Goal: Information Seeking & Learning: Learn about a topic

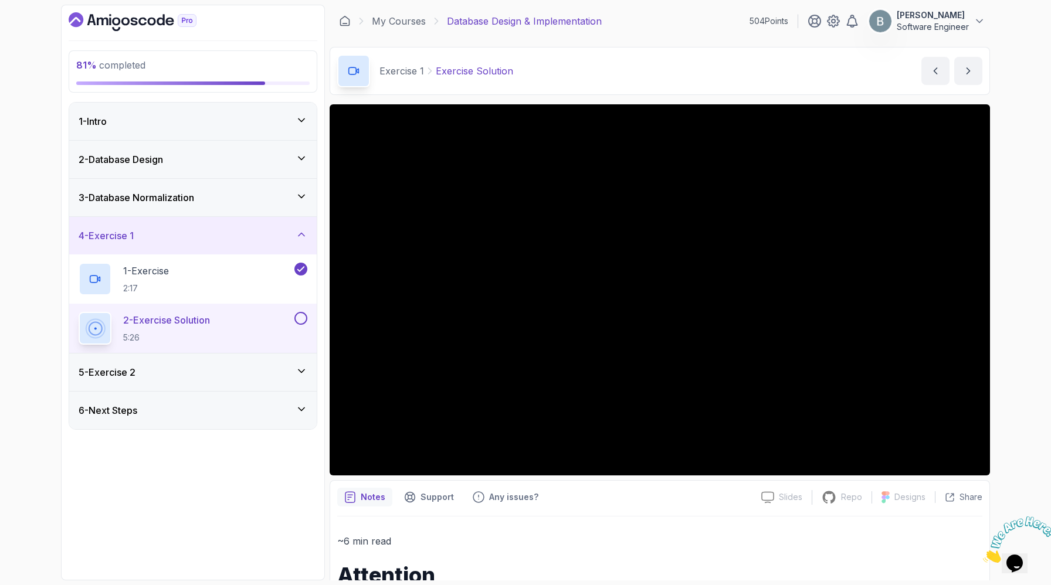
scroll to position [5, 0]
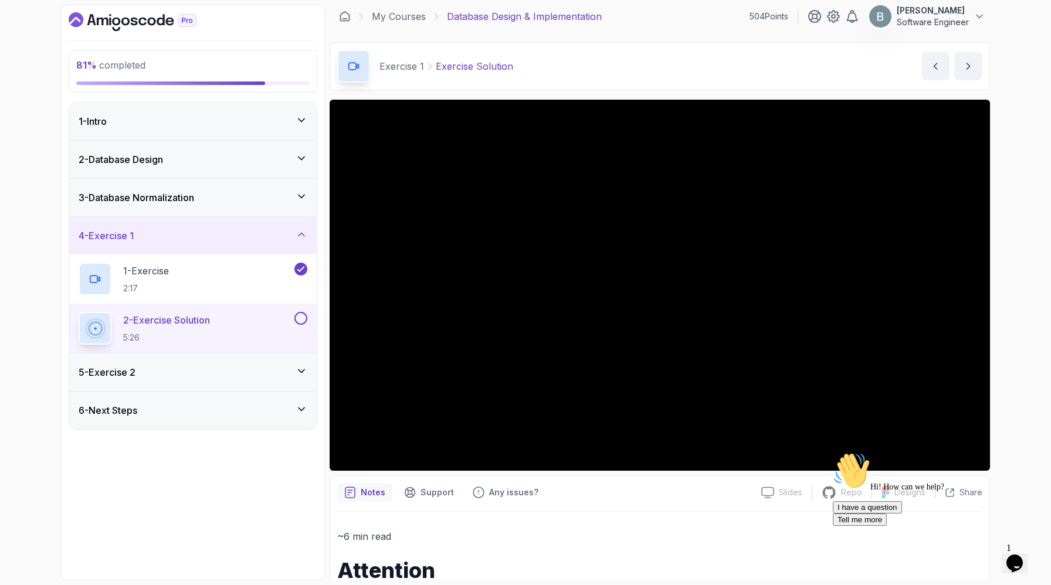
click at [804, 60] on div "Exercise 1 Exercise Solution Exercise Solution by [PERSON_NAME]" at bounding box center [660, 66] width 660 height 48
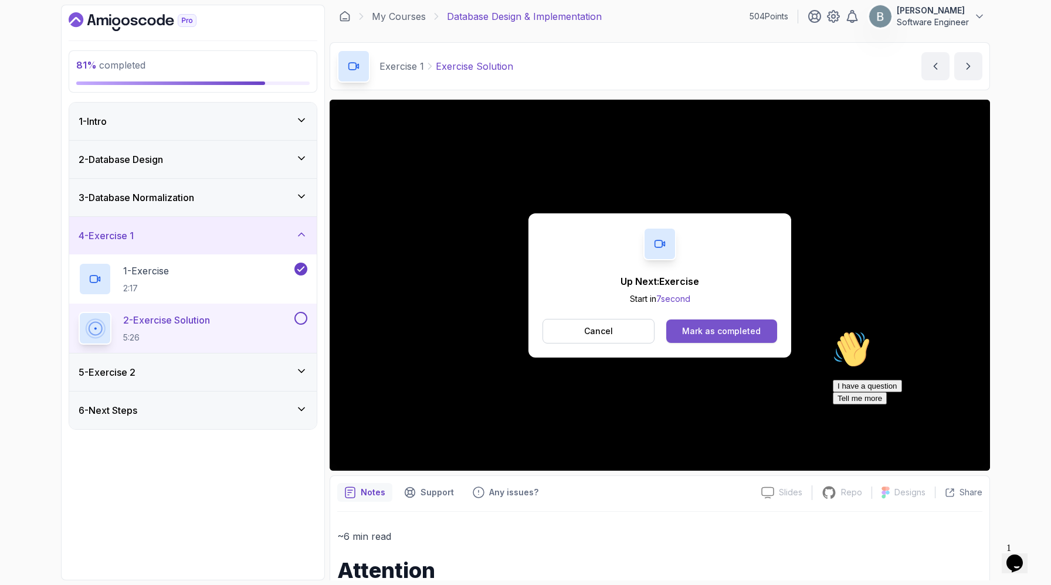
click at [735, 337] on div "Mark as completed" at bounding box center [721, 331] width 79 height 12
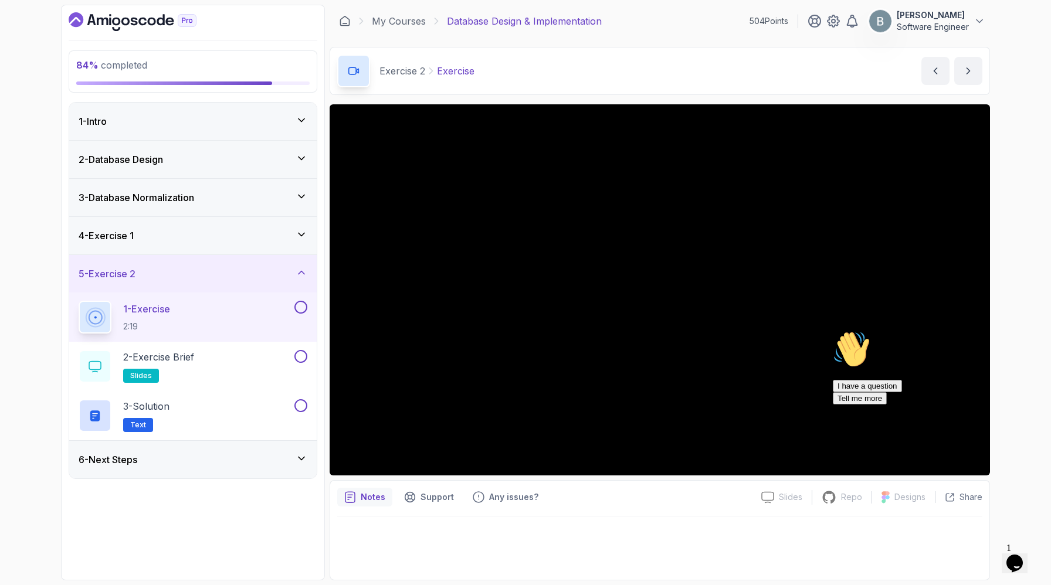
scroll to position [22, 0]
click at [901, 405] on div "I have a question Tell me more" at bounding box center [938, 392] width 211 height 25
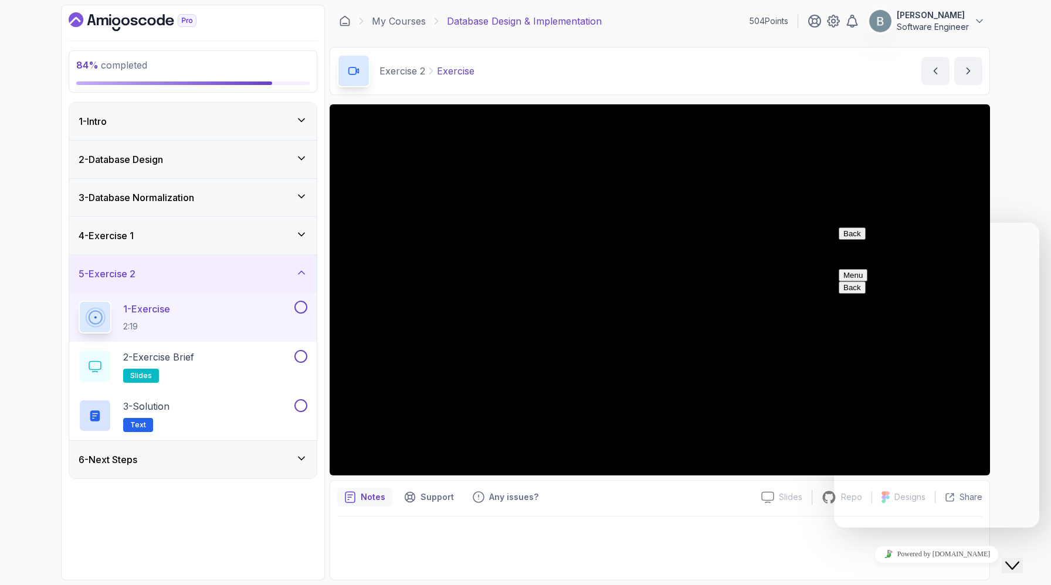
click at [855, 240] on button "Back" at bounding box center [851, 233] width 27 height 12
click at [1020, 208] on div "84 % completed 1 - Intro 2 - Database Design 3 - Database Normalization 4 - Exe…" at bounding box center [525, 292] width 1051 height 585
click at [1017, 558] on button "Close Chat This icon closes the chat window." at bounding box center [1011, 565] width 21 height 15
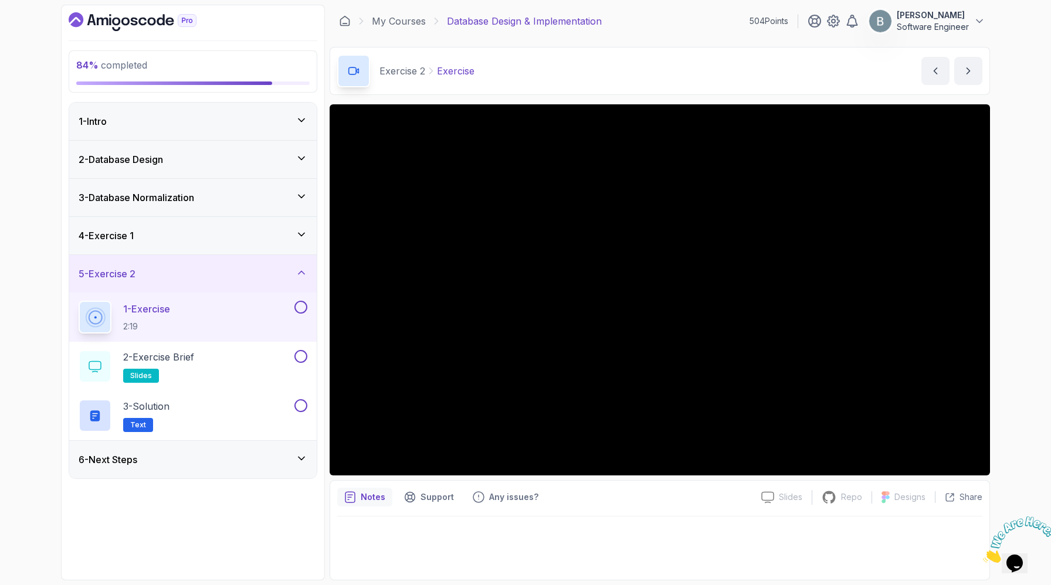
click at [983, 555] on icon "Close" at bounding box center [983, 560] width 0 height 10
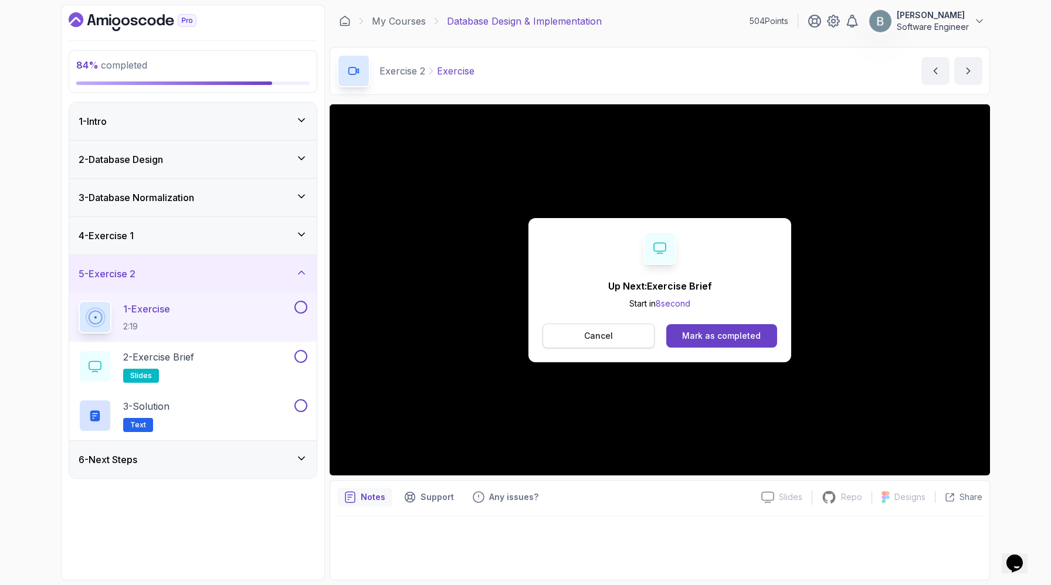
click at [584, 342] on p "Cancel" at bounding box center [598, 336] width 29 height 12
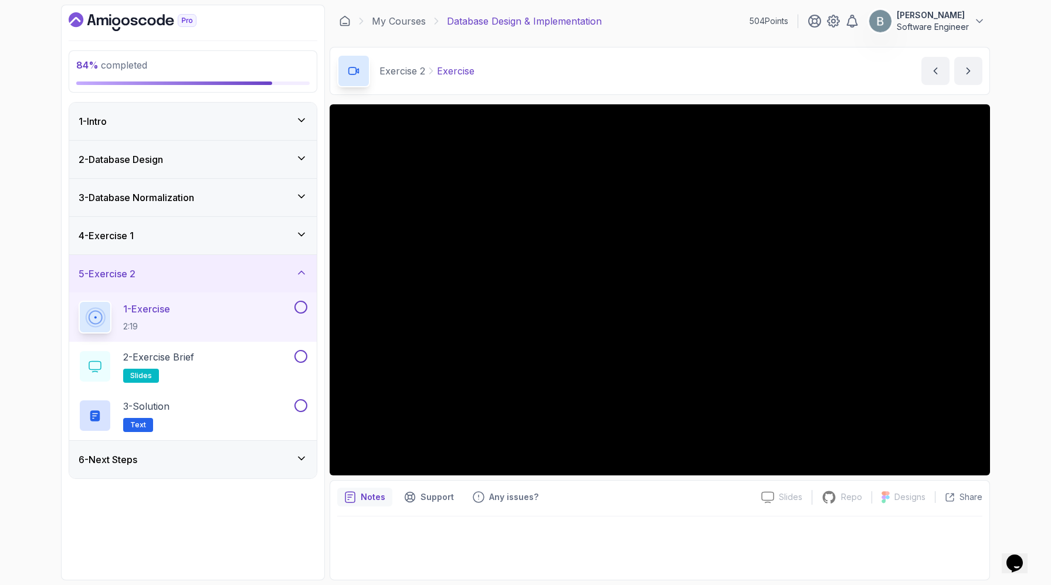
scroll to position [22, 0]
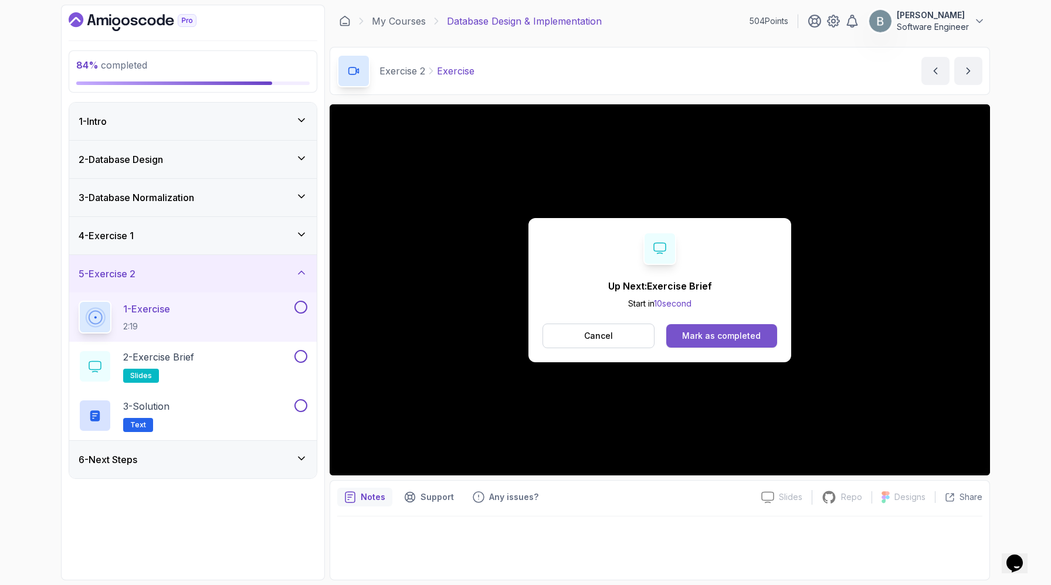
click at [760, 342] on div "Mark as completed" at bounding box center [721, 336] width 79 height 12
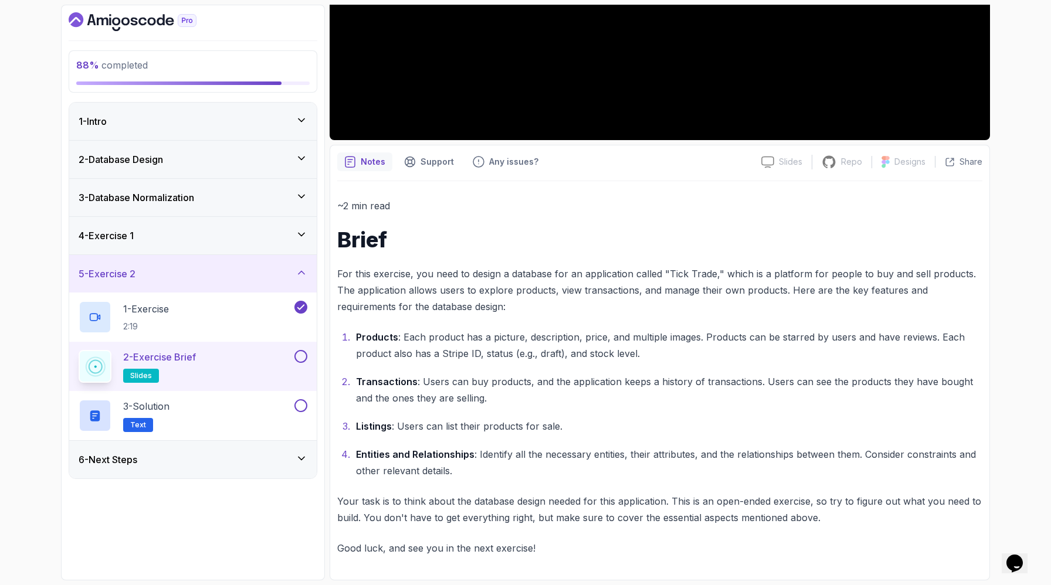
scroll to position [22, 0]
click at [296, 464] on icon at bounding box center [302, 459] width 12 height 12
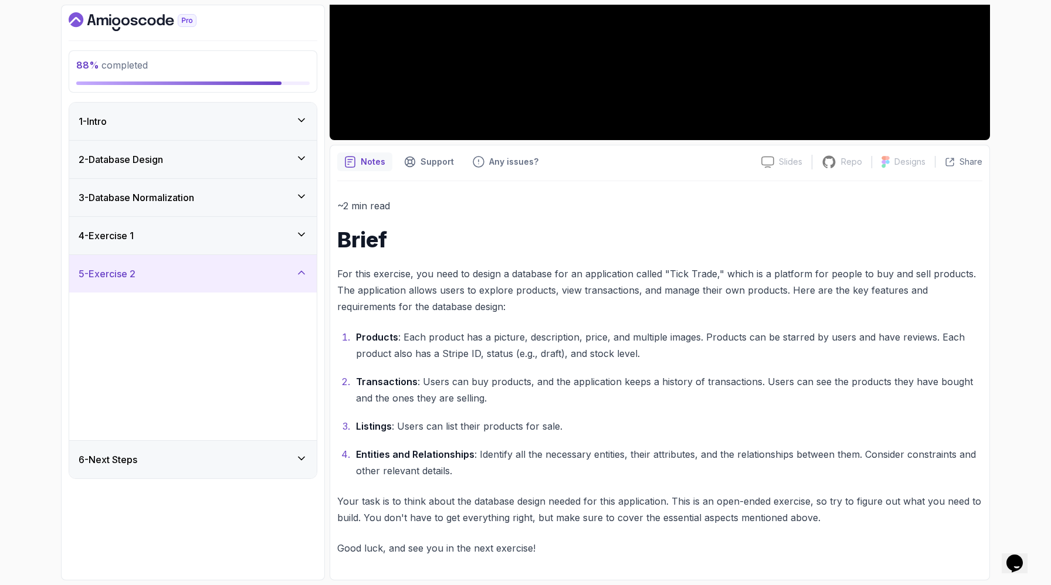
scroll to position [0, 0]
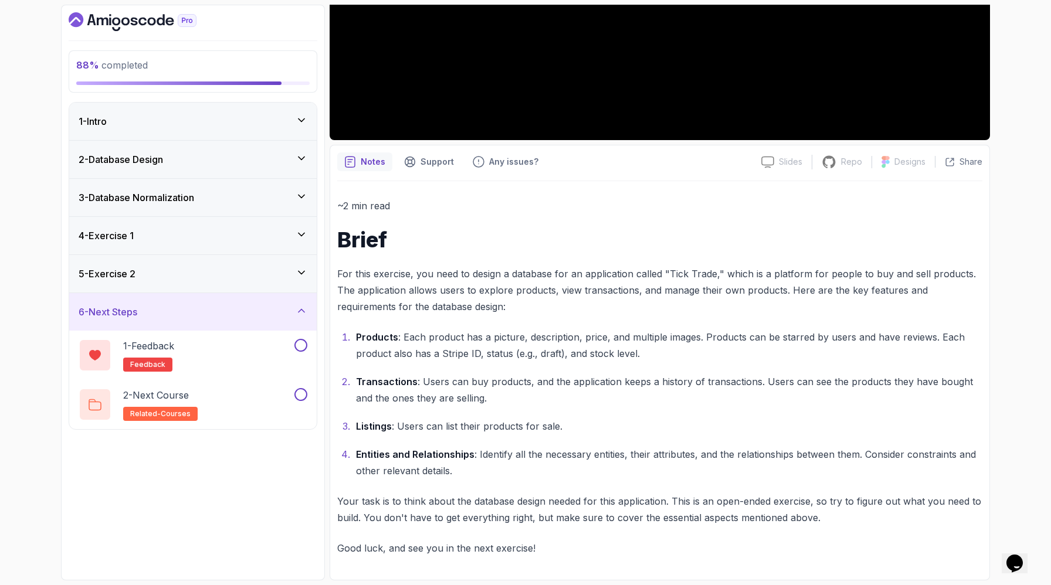
click at [300, 313] on icon at bounding box center [301, 311] width 6 height 3
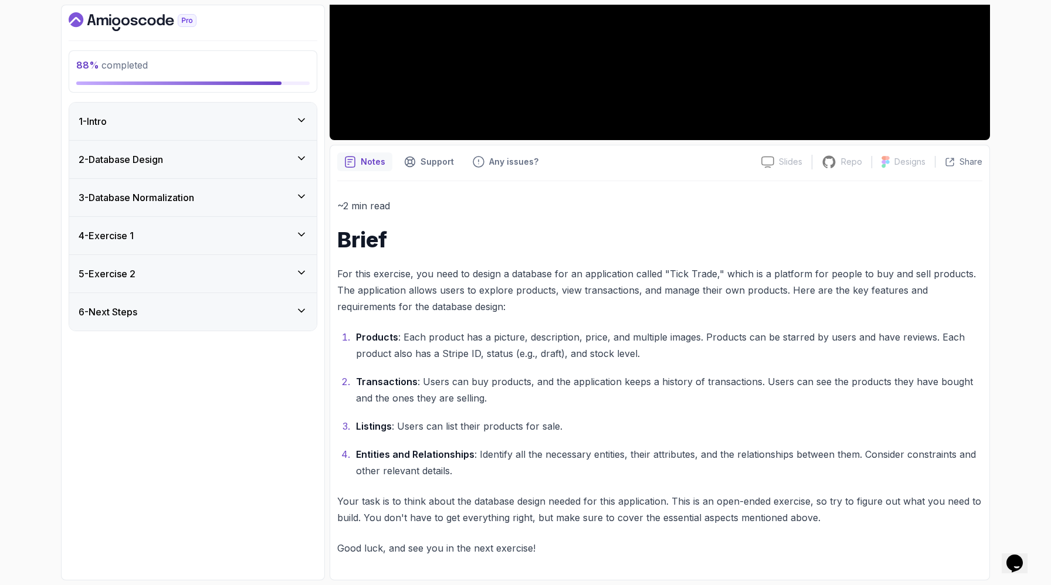
click at [296, 279] on icon at bounding box center [302, 273] width 12 height 12
